Goal: Check status: Check status

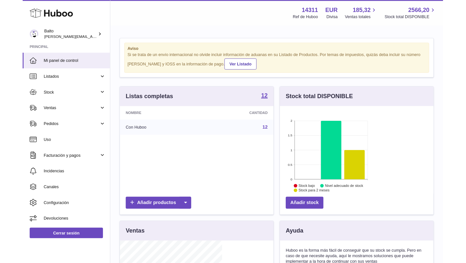
scroll to position [101, 170]
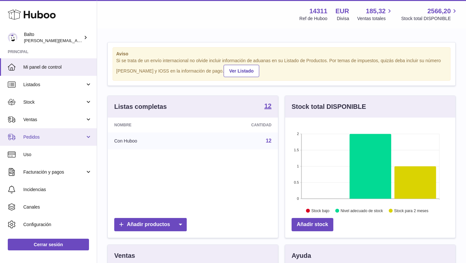
click at [34, 138] on span "Pedidos" at bounding box center [54, 137] width 62 height 6
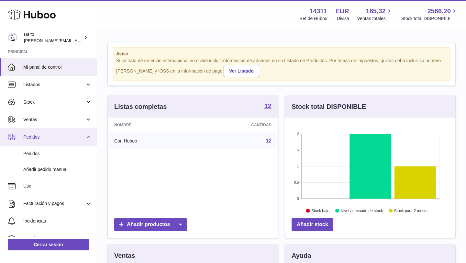
click at [37, 149] on link "Pedidos" at bounding box center [48, 154] width 97 height 16
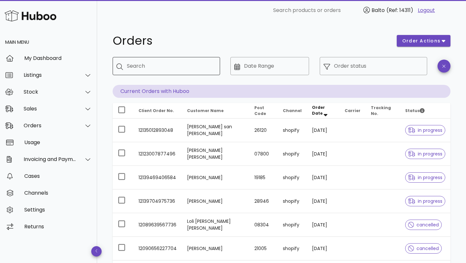
click at [155, 63] on input "Search" at bounding box center [171, 66] width 88 height 10
paste input "**********"
type input "**********"
click at [355, 65] on input "Order status" at bounding box center [378, 66] width 89 height 10
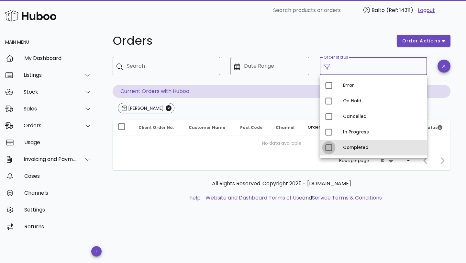
click at [326, 146] on div at bounding box center [328, 147] width 11 height 11
type input "**********"
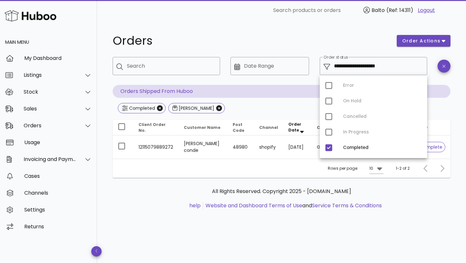
click at [220, 41] on h1 "Orders" at bounding box center [251, 41] width 276 height 12
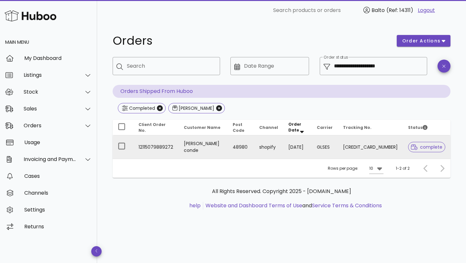
click at [241, 143] on td "48980" at bounding box center [240, 146] width 27 height 23
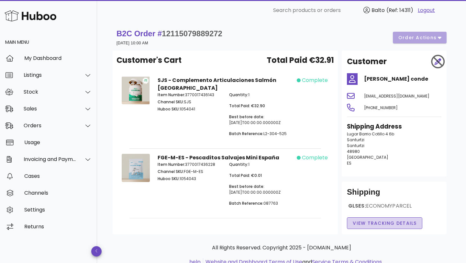
click at [393, 220] on span "View Tracking details" at bounding box center [384, 223] width 64 height 7
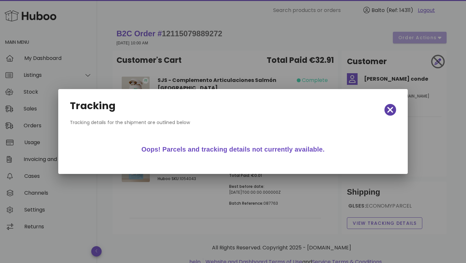
click at [392, 109] on icon "button" at bounding box center [390, 109] width 6 height 9
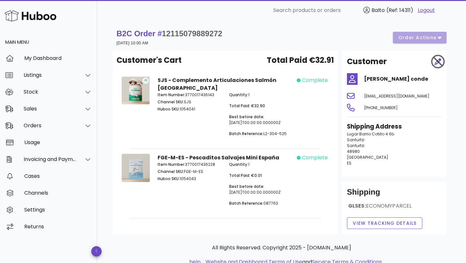
click at [224, 31] on div "B2C Order # 12115079889272 30 September 2025 at 10:00 AM order actions" at bounding box center [281, 37] width 330 height 18
drag, startPoint x: 164, startPoint y: 33, endPoint x: 223, endPoint y: 32, distance: 58.3
click at [222, 32] on span "12115079889272" at bounding box center [192, 33] width 61 height 9
copy span "12115079889272"
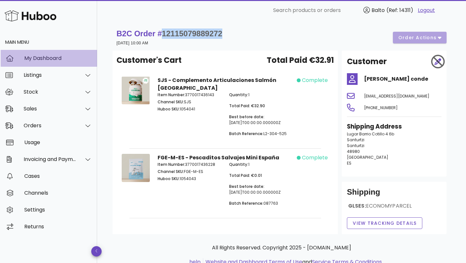
click at [55, 60] on div "My Dashboard" at bounding box center [58, 58] width 68 height 6
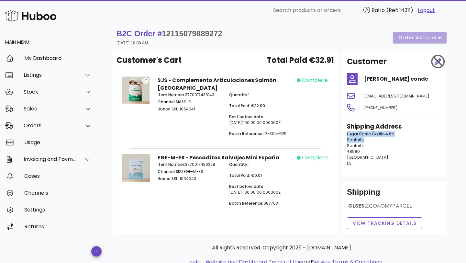
drag, startPoint x: 366, startPoint y: 138, endPoint x: 347, endPoint y: 135, distance: 19.4
click at [347, 135] on div "Shipping Address Lugar Barrio Cotillo 4 6b Santurtzi Santurtzi 48980 Spain ES" at bounding box center [394, 146] width 102 height 57
click at [364, 153] on p "Lugar Barrio Cotillo 4 6b Santurtzi Santurtzi 48980 Spain ES" at bounding box center [394, 148] width 94 height 35
drag, startPoint x: 360, startPoint y: 157, endPoint x: 346, endPoint y: 137, distance: 25.5
click at [346, 136] on div "Shipping Address Lugar Barrio Cotillo 4 6b Santurtzi Santurtzi 48980 Spain ES" at bounding box center [394, 146] width 102 height 57
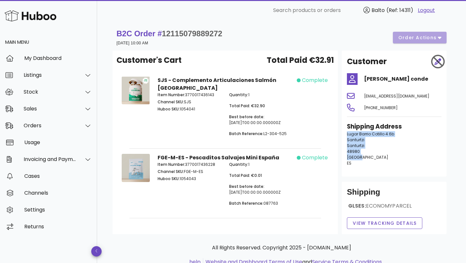
copy p "Lugar Barrio Cotillo 4 6b Santurtzi Santurtzi 48980 Spain"
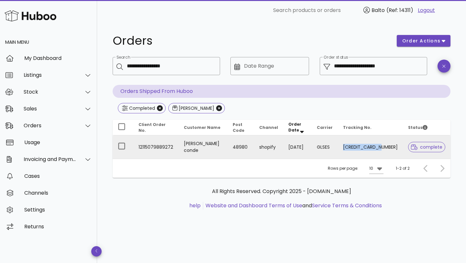
drag, startPoint x: 359, startPoint y: 146, endPoint x: 398, endPoint y: 148, distance: 38.5
click at [398, 148] on td "61280252168665" at bounding box center [370, 146] width 65 height 23
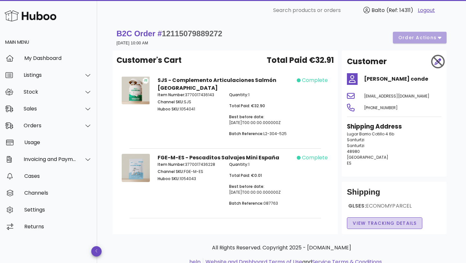
click at [395, 221] on span "View Tracking details" at bounding box center [384, 223] width 64 height 7
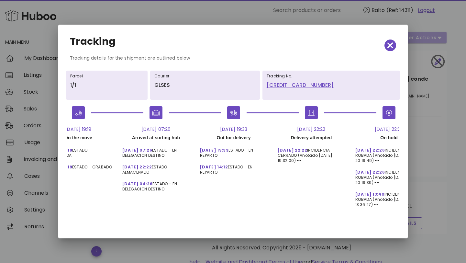
scroll to position [0, 140]
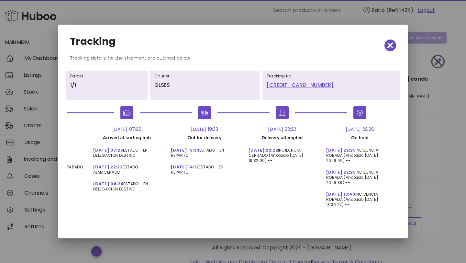
click at [302, 84] on link "61280252168665" at bounding box center [331, 85] width 129 height 8
drag, startPoint x: 265, startPoint y: 84, endPoint x: 316, endPoint y: 86, distance: 50.8
click at [316, 86] on div "Tracking No. 61280252168665" at bounding box center [331, 85] width 138 height 29
copy link "61280252168665"
click at [131, 18] on div at bounding box center [233, 131] width 466 height 263
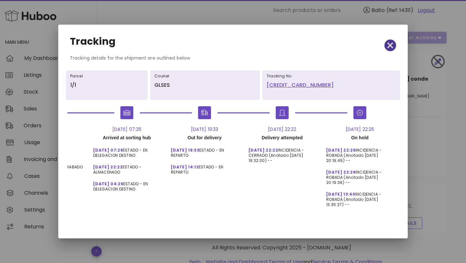
click at [389, 47] on icon "button" at bounding box center [390, 45] width 6 height 6
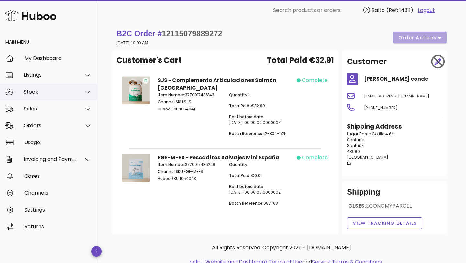
click at [39, 94] on div "Stock" at bounding box center [50, 92] width 53 height 6
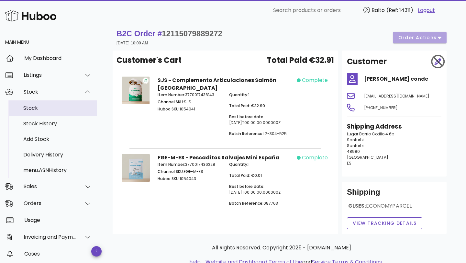
click at [39, 112] on div "Stock" at bounding box center [57, 108] width 69 height 14
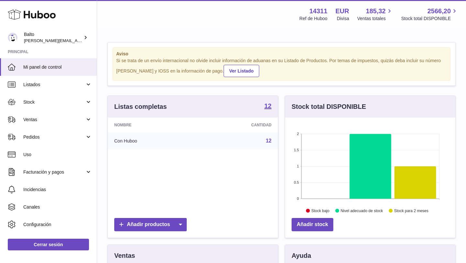
scroll to position [101, 170]
drag, startPoint x: 328, startPoint y: 11, endPoint x: 311, endPoint y: 11, distance: 17.2
click at [311, 11] on strong "14311" at bounding box center [318, 11] width 18 height 9
copy strong "14311"
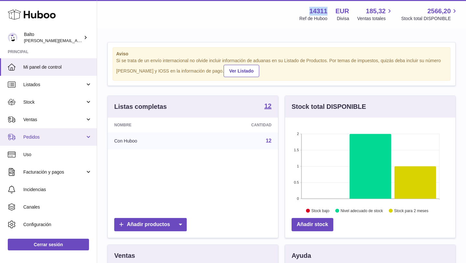
click at [47, 138] on span "Pedidos" at bounding box center [54, 137] width 62 height 6
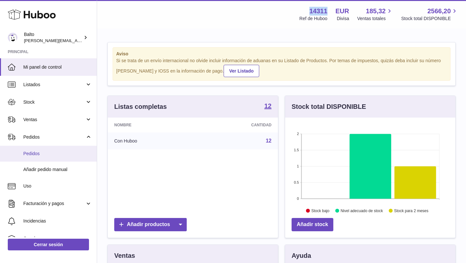
click at [34, 151] on span "Pedidos" at bounding box center [57, 153] width 69 height 6
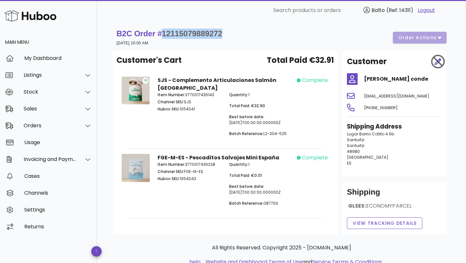
drag, startPoint x: 229, startPoint y: 31, endPoint x: 165, endPoint y: 31, distance: 64.1
click at [165, 31] on div "B2C Order # 12115079889272 [DATE] 10:00 AM order actions" at bounding box center [281, 37] width 330 height 18
copy span "12115079889272"
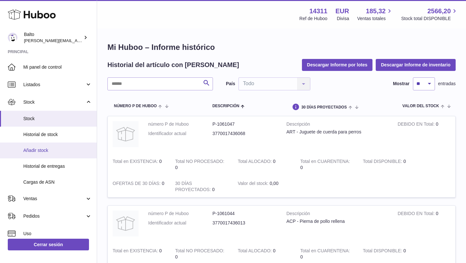
click at [45, 147] on span "Añadir stock" at bounding box center [57, 150] width 69 height 6
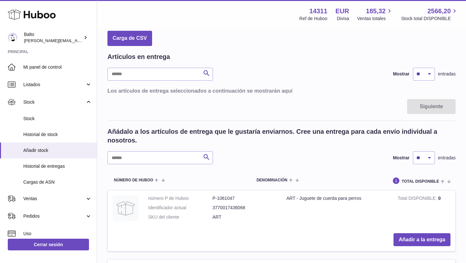
scroll to position [40, 0]
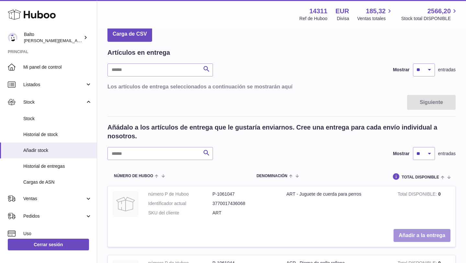
click at [428, 232] on button "Añadir a la entrega" at bounding box center [421, 235] width 57 height 13
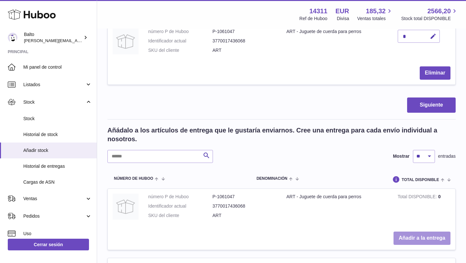
scroll to position [0, 0]
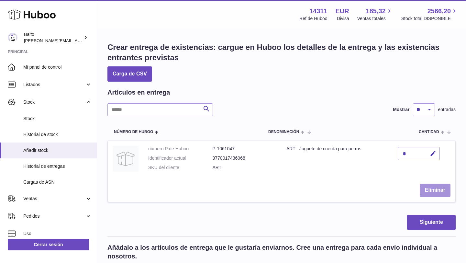
click at [423, 189] on button "Eliminar" at bounding box center [435, 189] width 31 height 13
